Goal: Task Accomplishment & Management: Complete application form

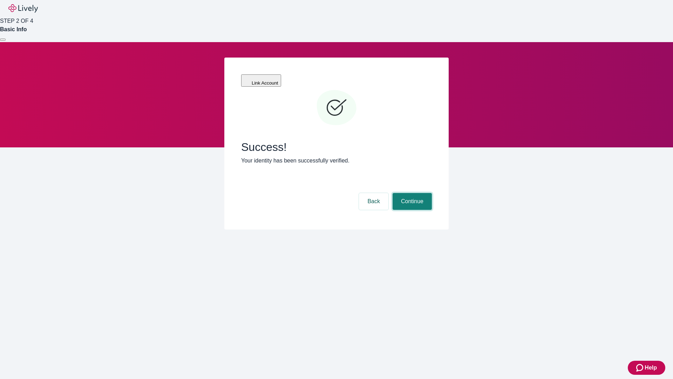
click at [411, 193] on button "Continue" at bounding box center [412, 201] width 39 height 17
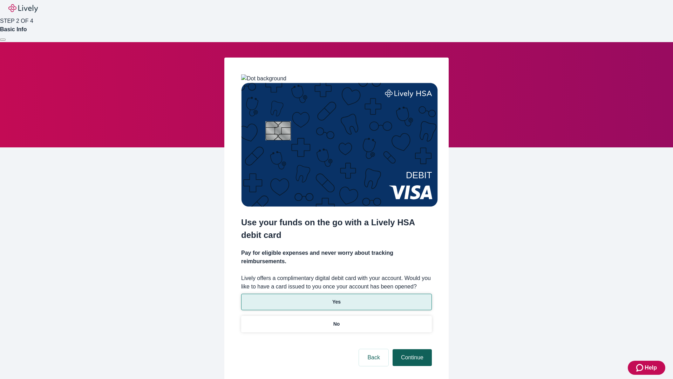
click at [336, 320] on p "No" at bounding box center [336, 323] width 7 height 7
click at [411, 349] on button "Continue" at bounding box center [412, 357] width 39 height 17
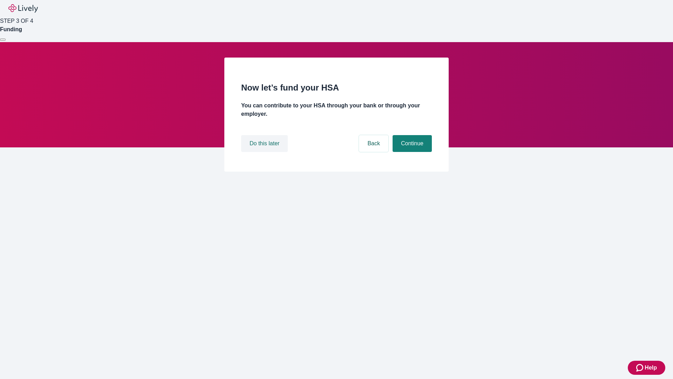
click at [265, 152] on button "Do this later" at bounding box center [264, 143] width 47 height 17
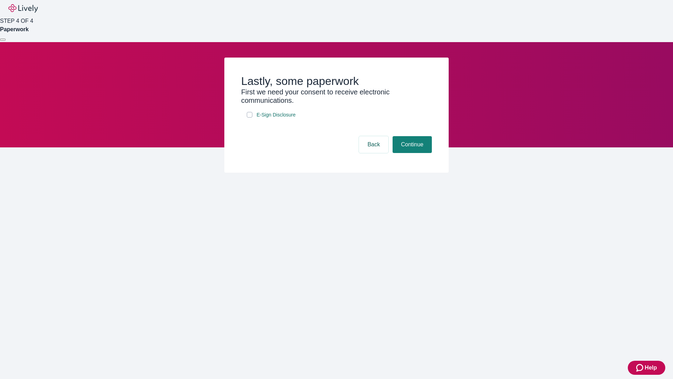
click at [250, 117] on input "E-Sign Disclosure" at bounding box center [250, 115] width 6 height 6
checkbox input "true"
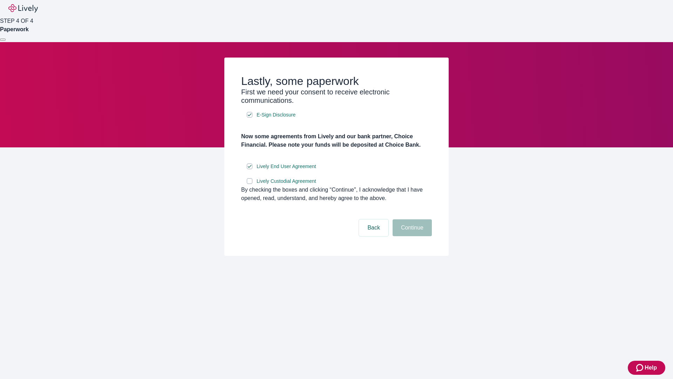
click at [250, 184] on input "Lively Custodial Agreement" at bounding box center [250, 181] width 6 height 6
checkbox input "true"
click at [411, 236] on button "Continue" at bounding box center [412, 227] width 39 height 17
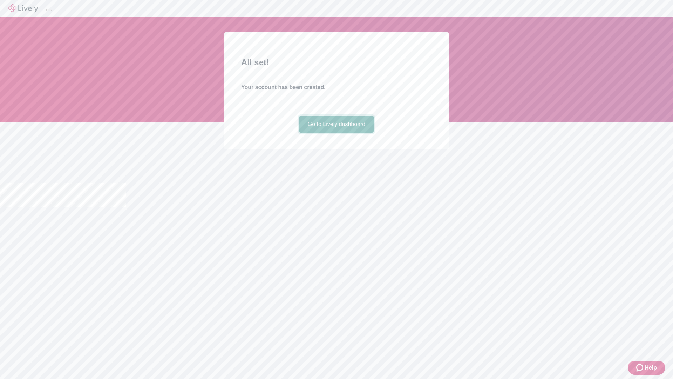
click at [336, 132] on link "Go to Lively dashboard" at bounding box center [336, 124] width 75 height 17
